Goal: Check status

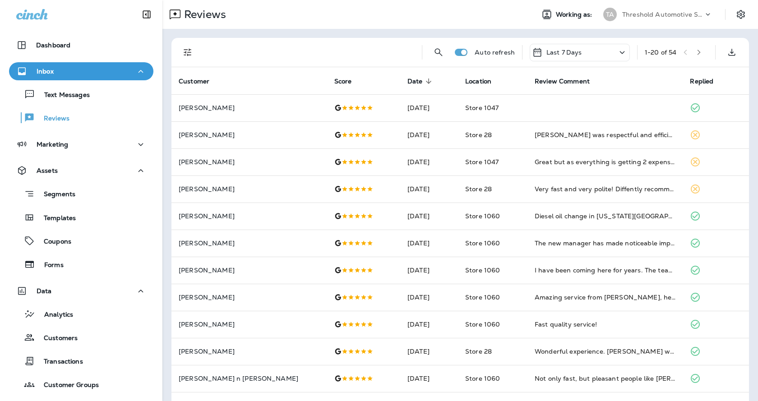
click at [185, 51] on icon "Filters" at bounding box center [187, 52] width 11 height 11
click at [188, 59] on button "Filters" at bounding box center [188, 52] width 18 height 18
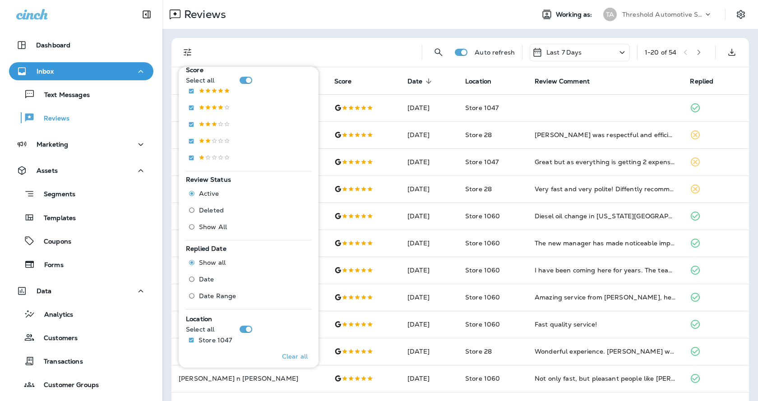
scroll to position [267, 0]
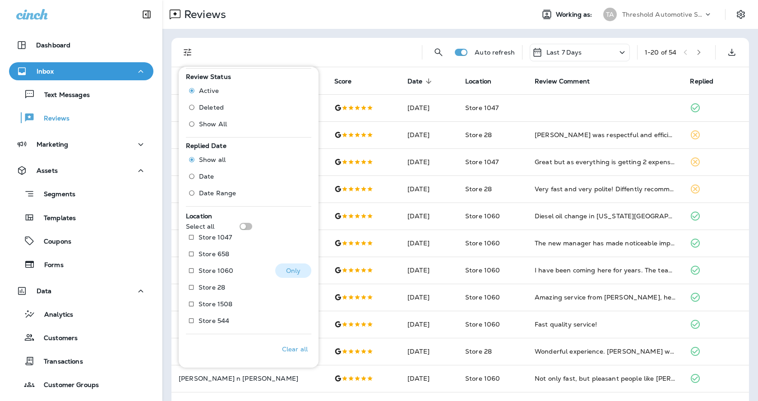
click at [229, 268] on p "Store 1060" at bounding box center [215, 270] width 35 height 7
click at [203, 268] on p "Store 1060" at bounding box center [215, 270] width 35 height 7
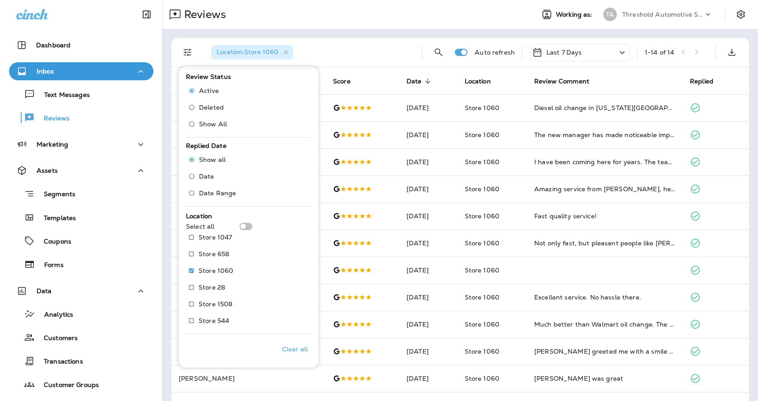
click at [334, 21] on div "Reviews" at bounding box center [344, 14] width 364 height 18
